Goal: Check status: Check status

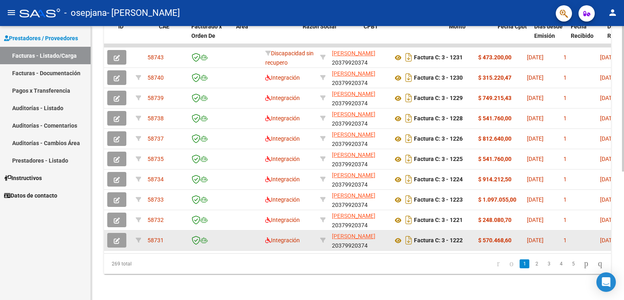
scroll to position [0, 628]
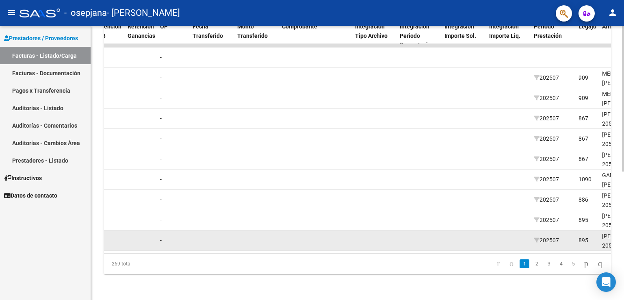
drag, startPoint x: 450, startPoint y: 228, endPoint x: 597, endPoint y: 229, distance: 146.6
click at [608, 230] on div "58731 Integración [PERSON_NAME] 20379920374 Factura C: 3 - 1222 $ 570.468,60 [D…" at bounding box center [331, 240] width 1711 height 20
drag, startPoint x: 594, startPoint y: 230, endPoint x: 587, endPoint y: 231, distance: 7.9
click at [589, 231] on datatable-body-cell "895" at bounding box center [587, 240] width 24 height 20
click at [587, 235] on div "895" at bounding box center [583, 239] width 10 height 9
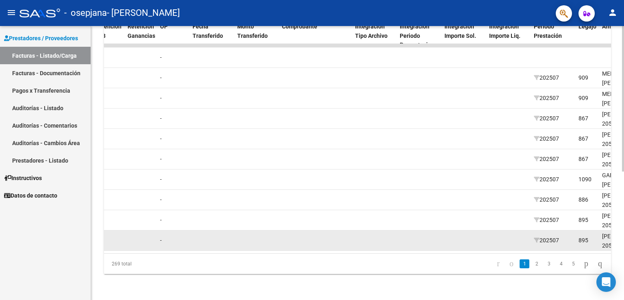
click at [570, 233] on div "58731 Integración [PERSON_NAME] 20379920374 Factura C: 3 - 1222 $ 570.468,60 [D…" at bounding box center [331, 240] width 1711 height 20
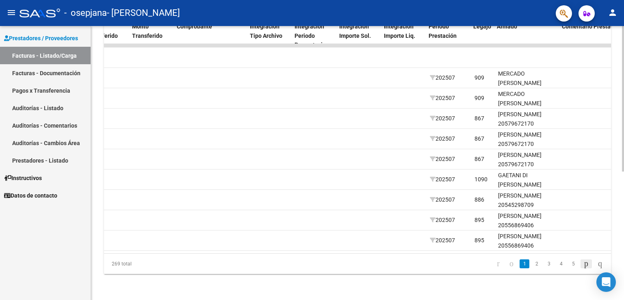
click at [583, 262] on icon "go to next page" at bounding box center [586, 263] width 6 height 10
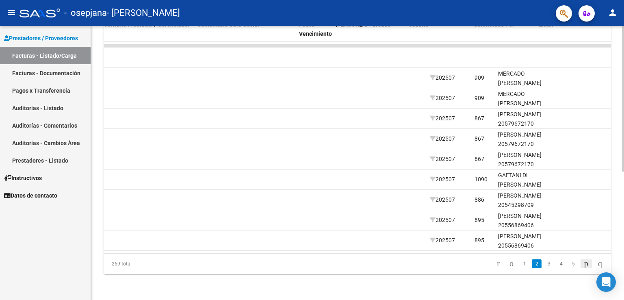
scroll to position [0, 1199]
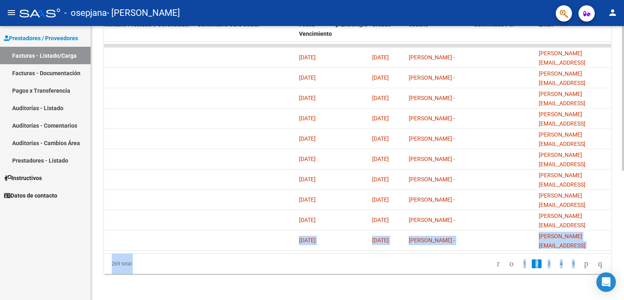
click at [580, 262] on div "269 total 1 2 3 4 5" at bounding box center [357, 263] width 507 height 20
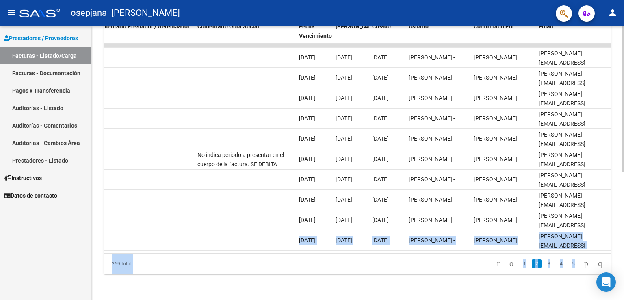
click at [395, 255] on div "269 total 1 2 3 4 5" at bounding box center [357, 263] width 507 height 20
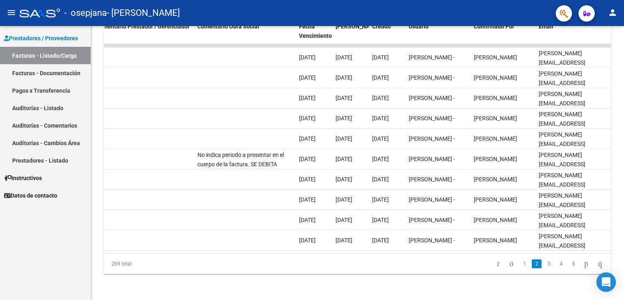
click at [60, 44] on link "Prestadores / Proveedores" at bounding box center [45, 37] width 91 height 17
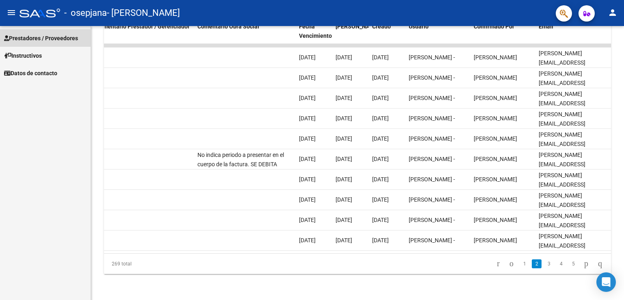
click at [66, 55] on mat-nav-list "Prestadores / Proveedores Facturas - Listado/Carga Facturas - Documentación Pag…" at bounding box center [45, 54] width 91 height 56
click at [28, 37] on span "Prestadores / Proveedores" at bounding box center [41, 38] width 74 height 9
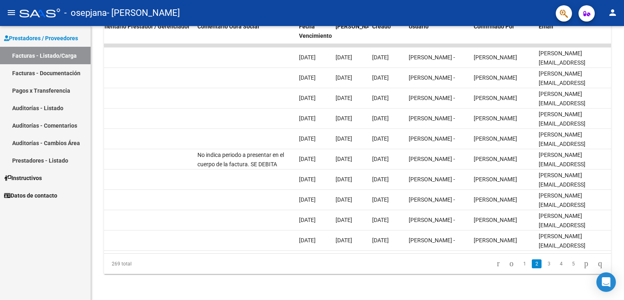
click at [10, 56] on link "Facturas - Listado/Carga" at bounding box center [45, 55] width 91 height 17
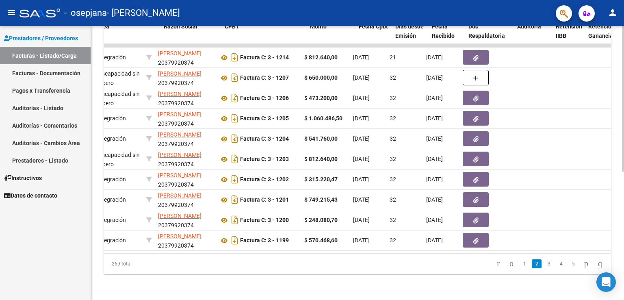
scroll to position [0, 0]
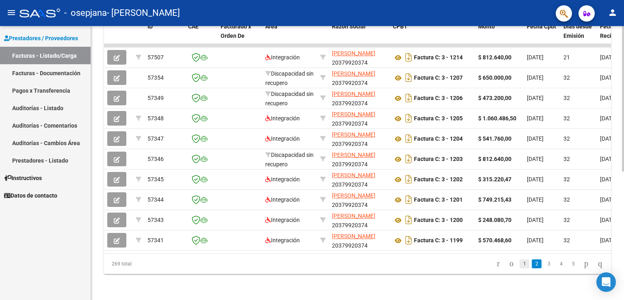
click at [519, 265] on link "1" at bounding box center [524, 263] width 10 height 9
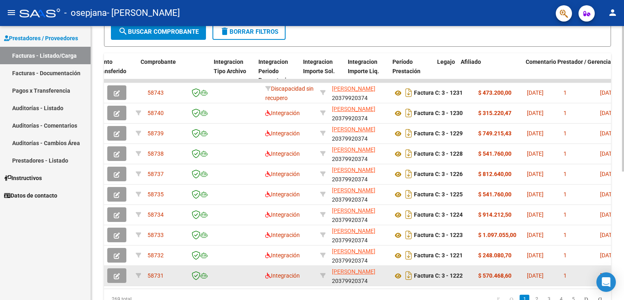
scroll to position [0, 770]
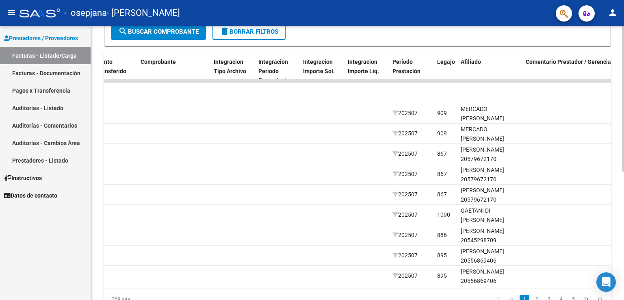
drag, startPoint x: 438, startPoint y: 285, endPoint x: 464, endPoint y: 290, distance: 26.6
click at [462, 288] on datatable-body "58743 Discapacidad sin recupero [PERSON_NAME] 20379920374 Factura C: 3 - 1231 $…" at bounding box center [357, 183] width 507 height 209
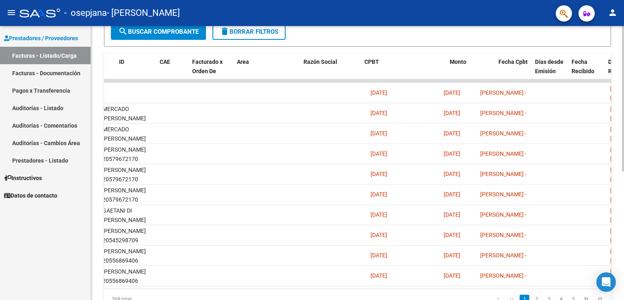
scroll to position [0, 0]
